Goal: Transaction & Acquisition: Purchase product/service

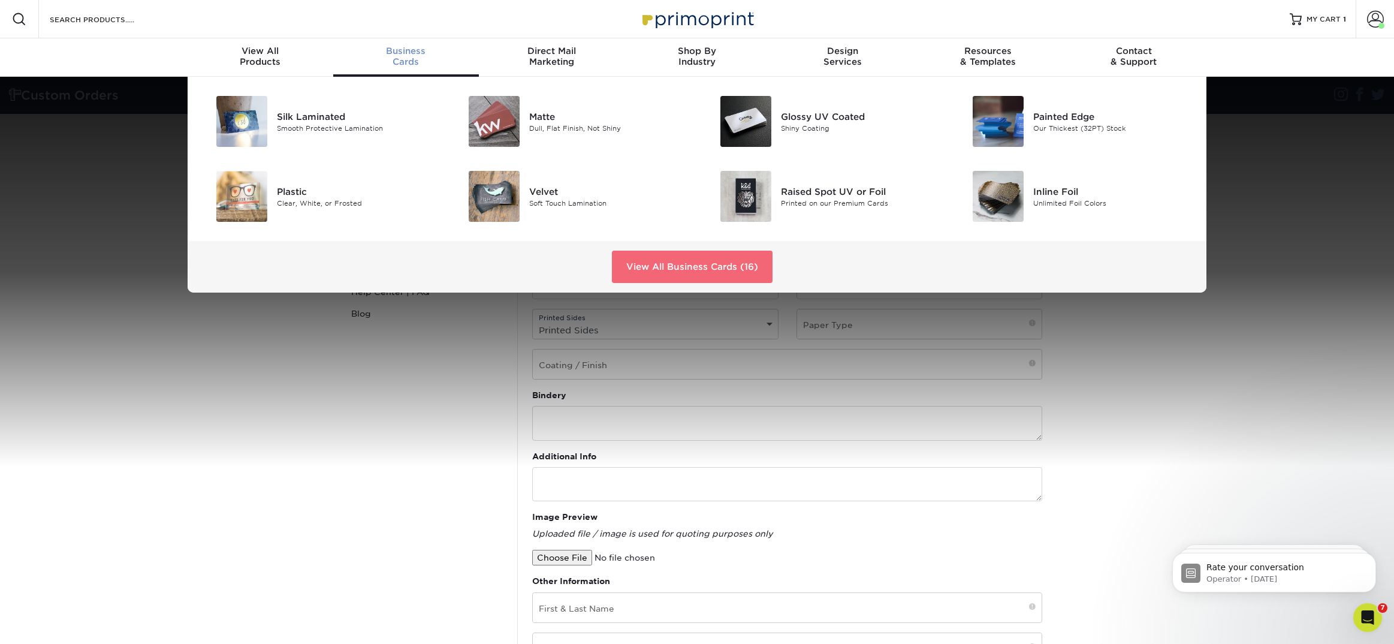
click at [658, 269] on link "View All Business Cards (16)" at bounding box center [692, 267] width 161 height 32
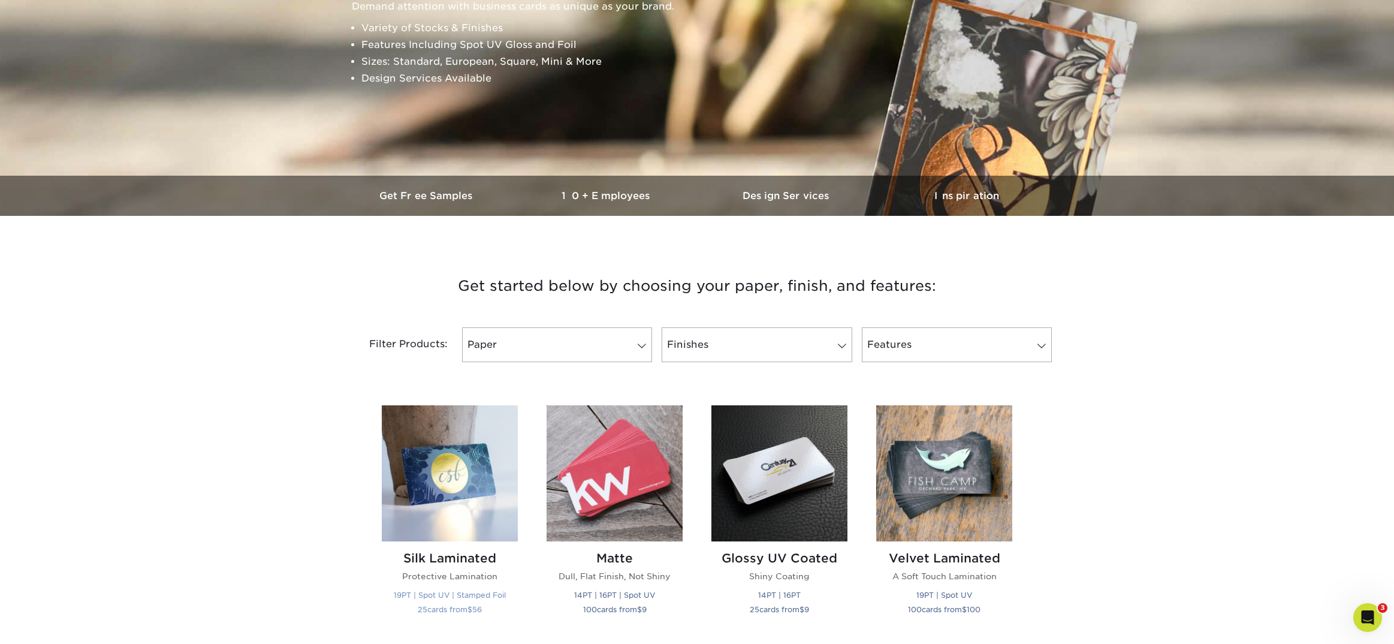
click at [469, 553] on h2 "Silk Laminated" at bounding box center [450, 558] width 136 height 14
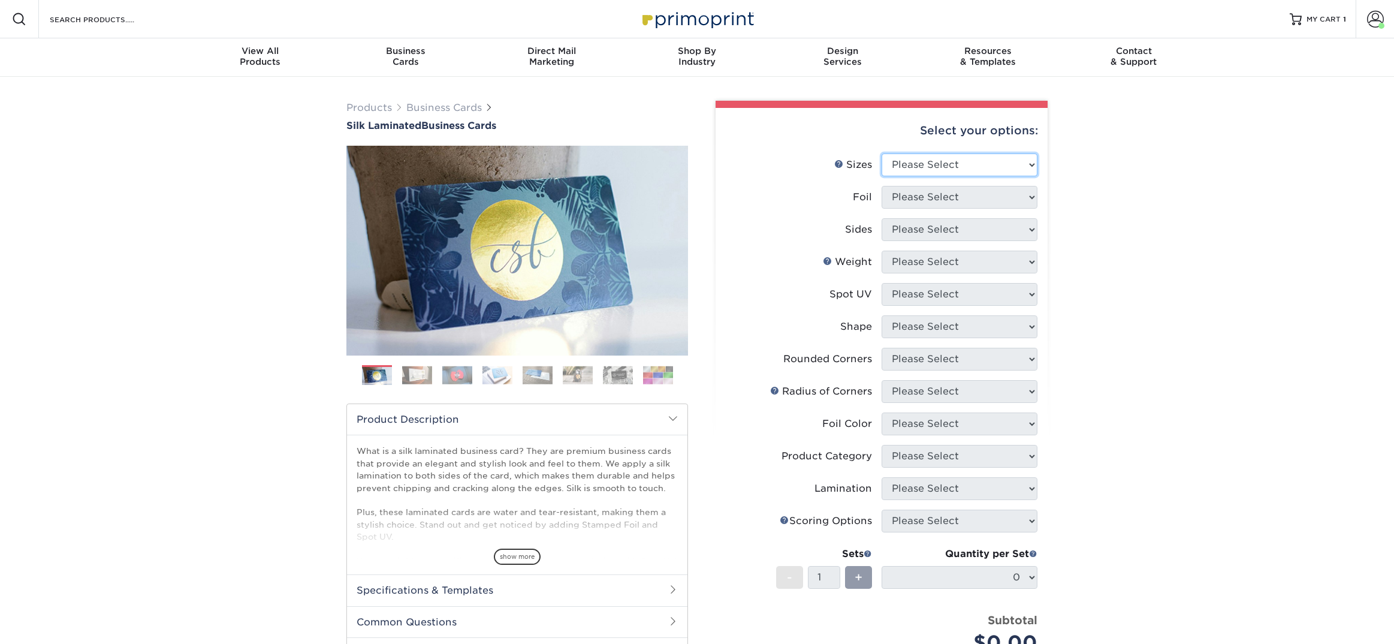
click at [897, 170] on select "Please Select 1.5" x 3.5" - Mini 1.75" x 3.5" - Mini 2" x 2" - Square 2" x 3" -…" at bounding box center [960, 164] width 156 height 23
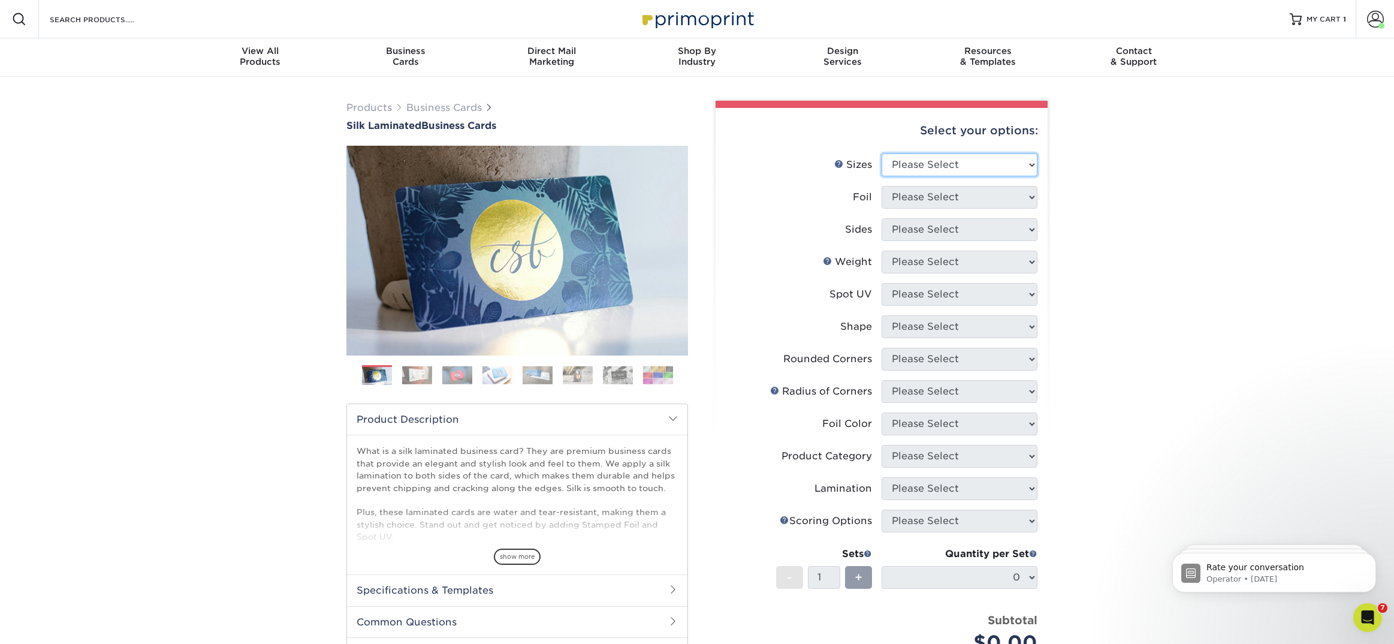
click at [896, 164] on select "Please Select 1.5" x 3.5" - Mini 1.75" x 3.5" - Mini 2" x 2" - Square 2" x 3" -…" at bounding box center [960, 164] width 156 height 23
click at [439, 109] on link "Business Cards" at bounding box center [444, 107] width 76 height 11
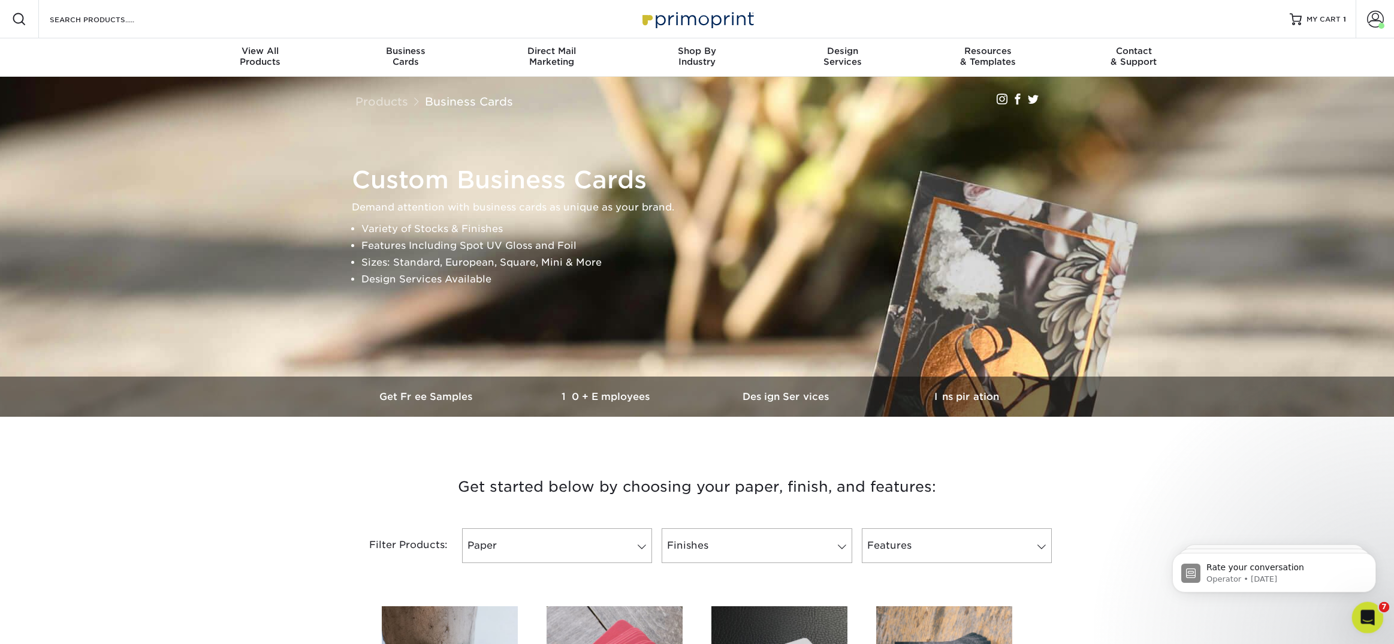
click at [1363, 621] on icon "Open Intercom Messenger" at bounding box center [1367, 616] width 20 height 20
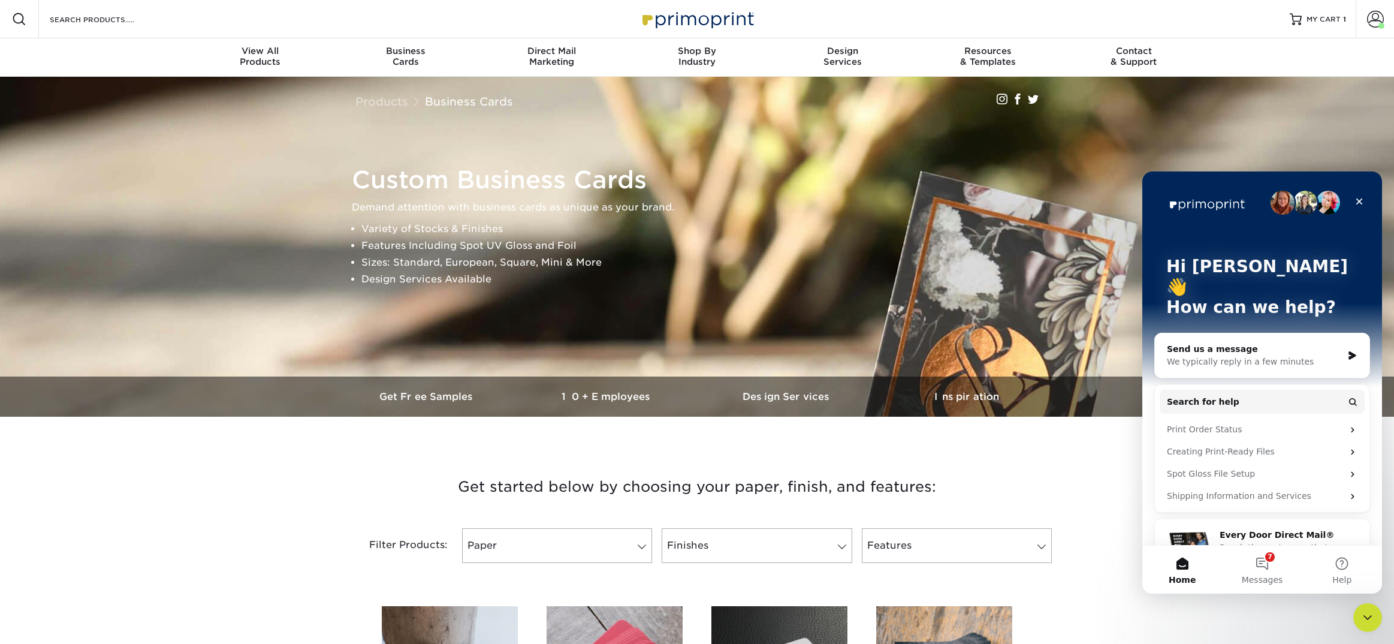
click at [1202, 333] on div "Send us a message We typically reply in a few minutes" at bounding box center [1262, 355] width 215 height 44
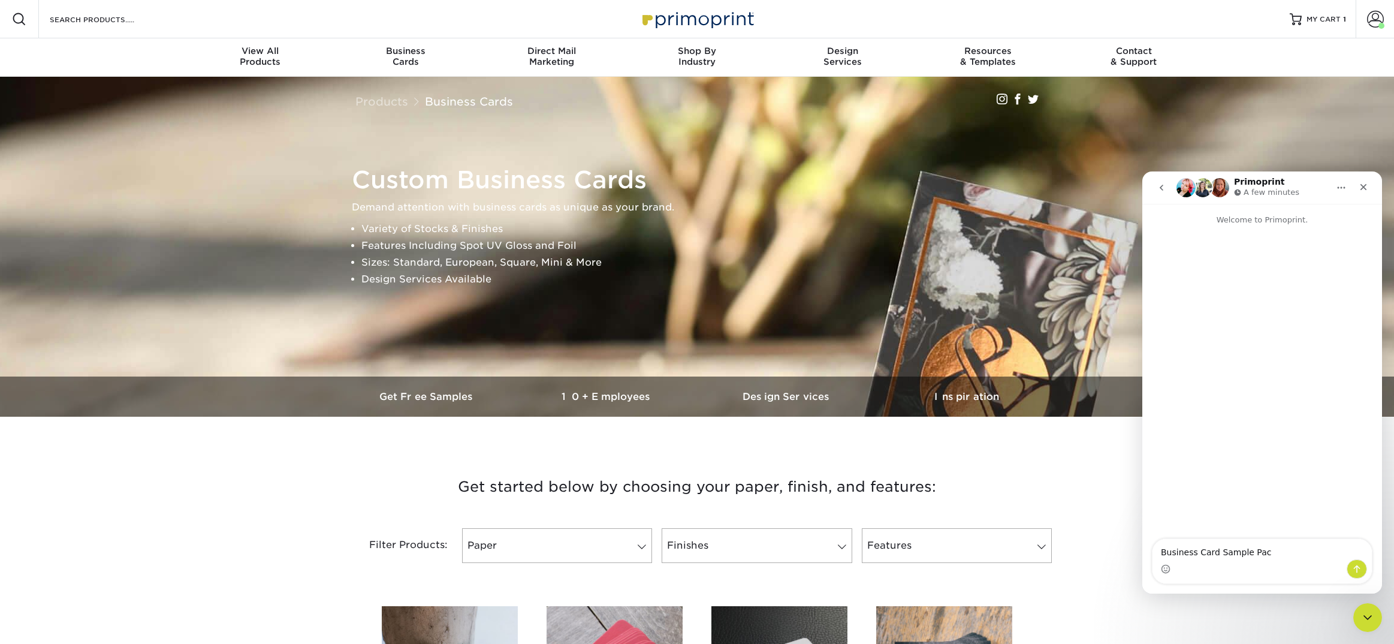
type textarea "Business Card Sample Pack"
